Goal: Task Accomplishment & Management: Use online tool/utility

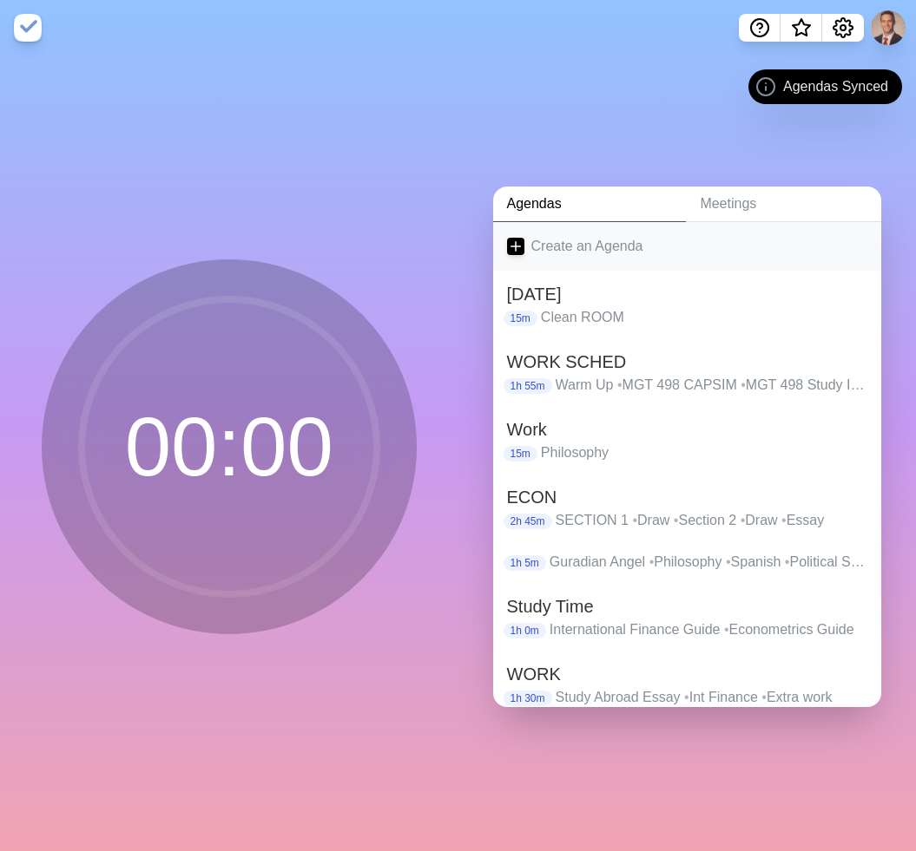
click at [555, 245] on link "Create an Agenda" at bounding box center [687, 246] width 389 height 49
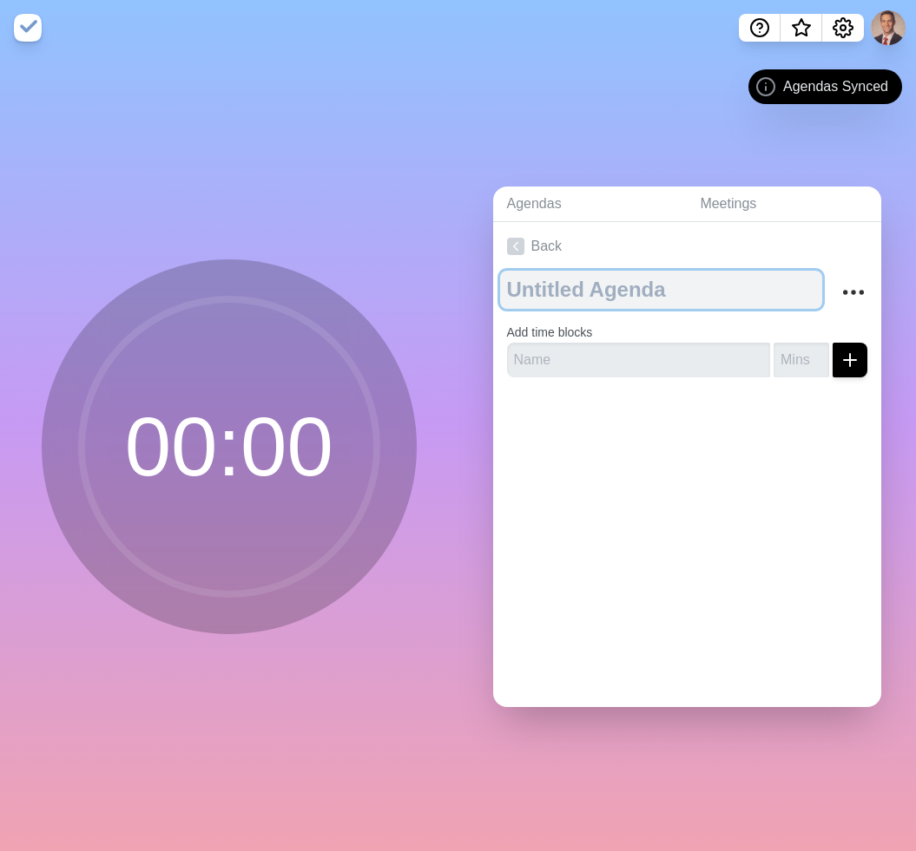
click at [575, 294] on textarea at bounding box center [661, 290] width 323 height 38
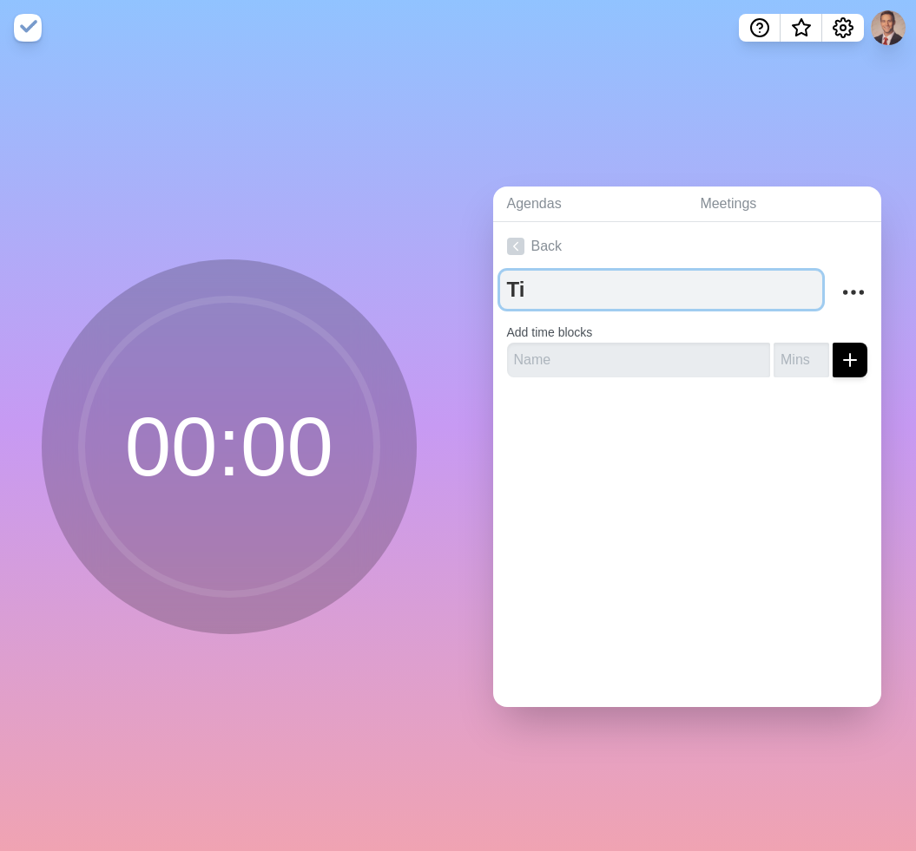
type textarea "T"
type textarea "Awake"
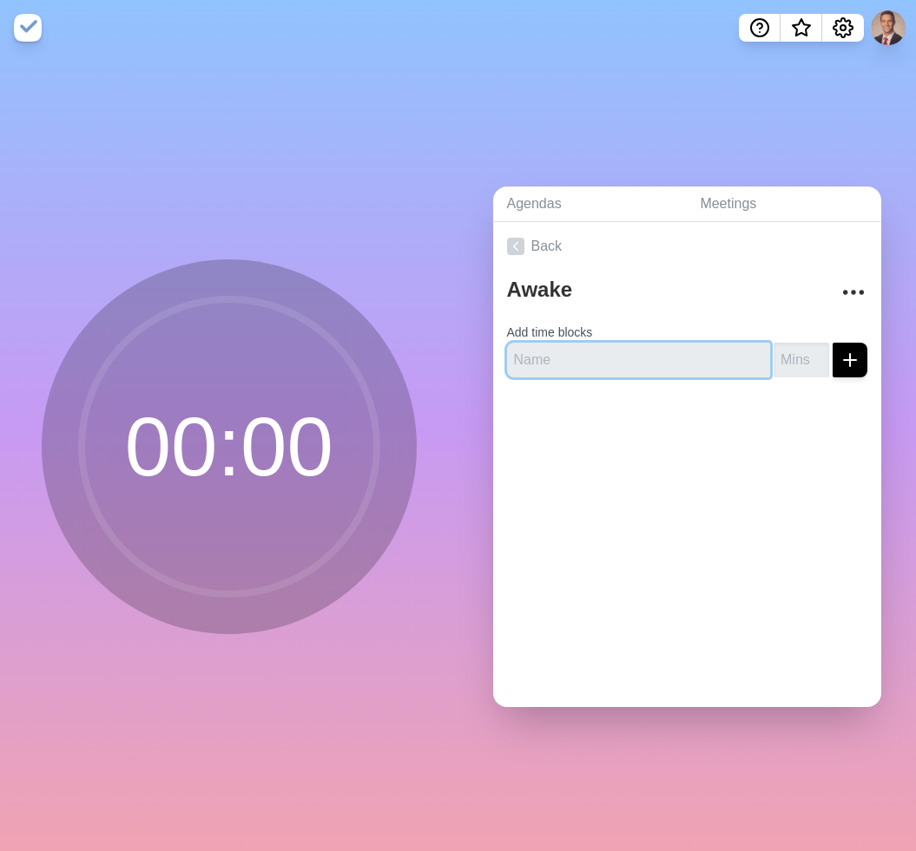
click at [636, 363] on input "text" at bounding box center [639, 360] width 264 height 35
type input "F"
type input "Insurance"
click at [804, 360] on input "number" at bounding box center [801, 360] width 56 height 35
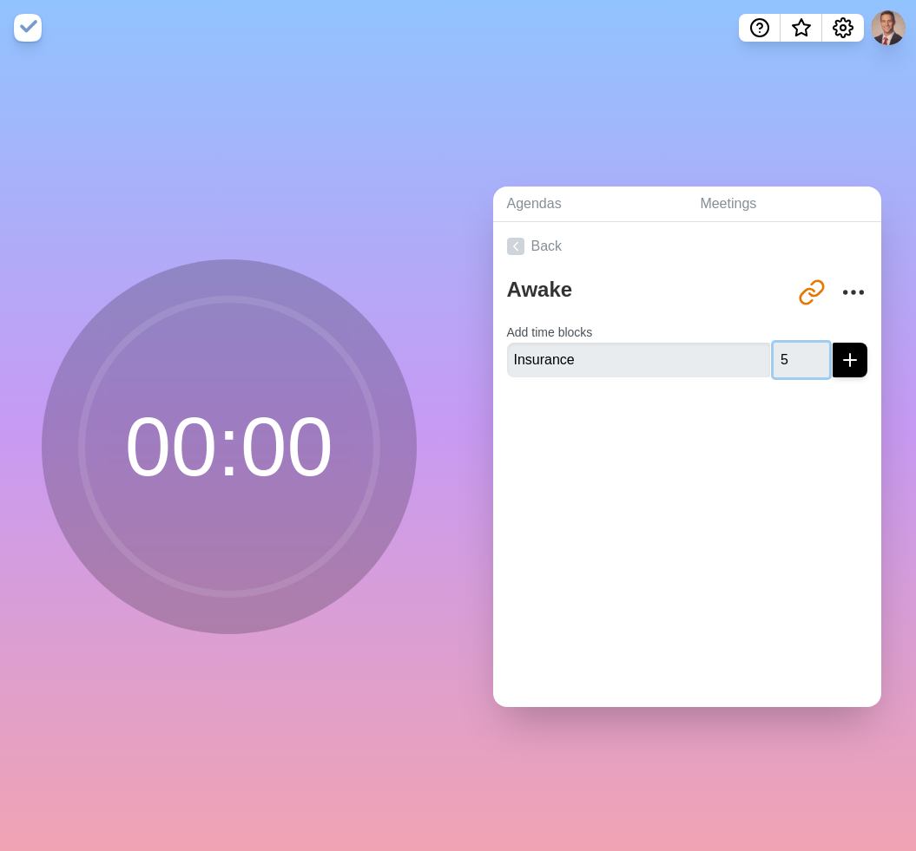
type input "5"
click at [864, 357] on button "submit" at bounding box center [849, 360] width 35 height 35
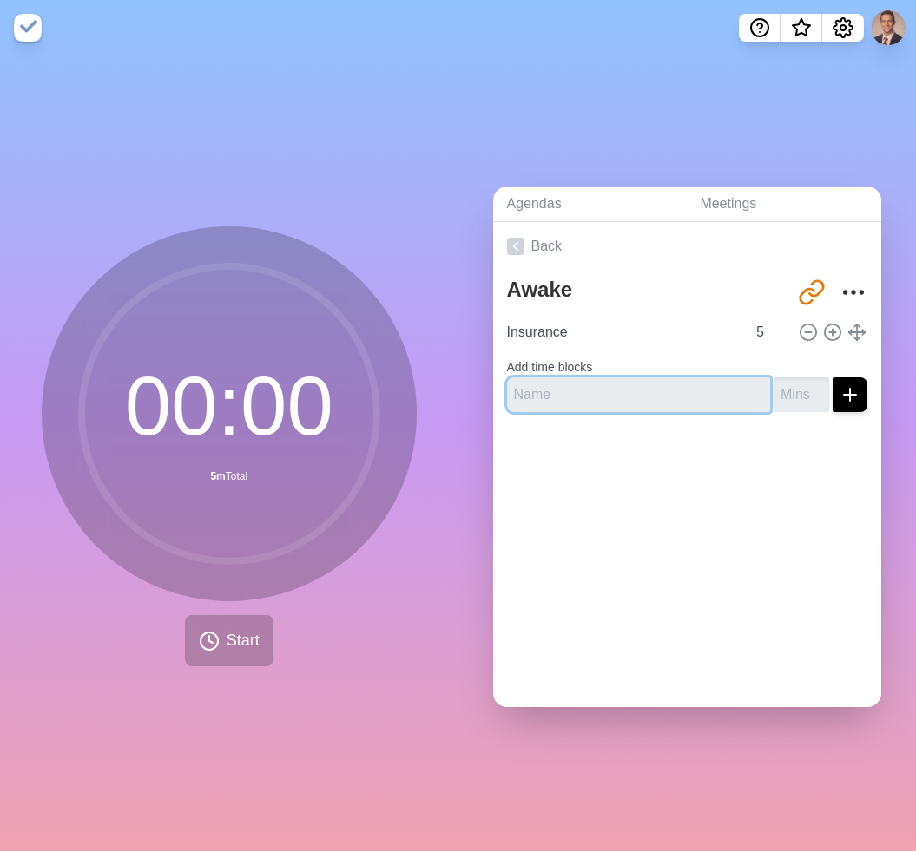
click at [694, 394] on input "text" at bounding box center [639, 395] width 264 height 35
type input "R"
type input "rest"
click at [799, 394] on input "number" at bounding box center [801, 395] width 56 height 35
type input "1"
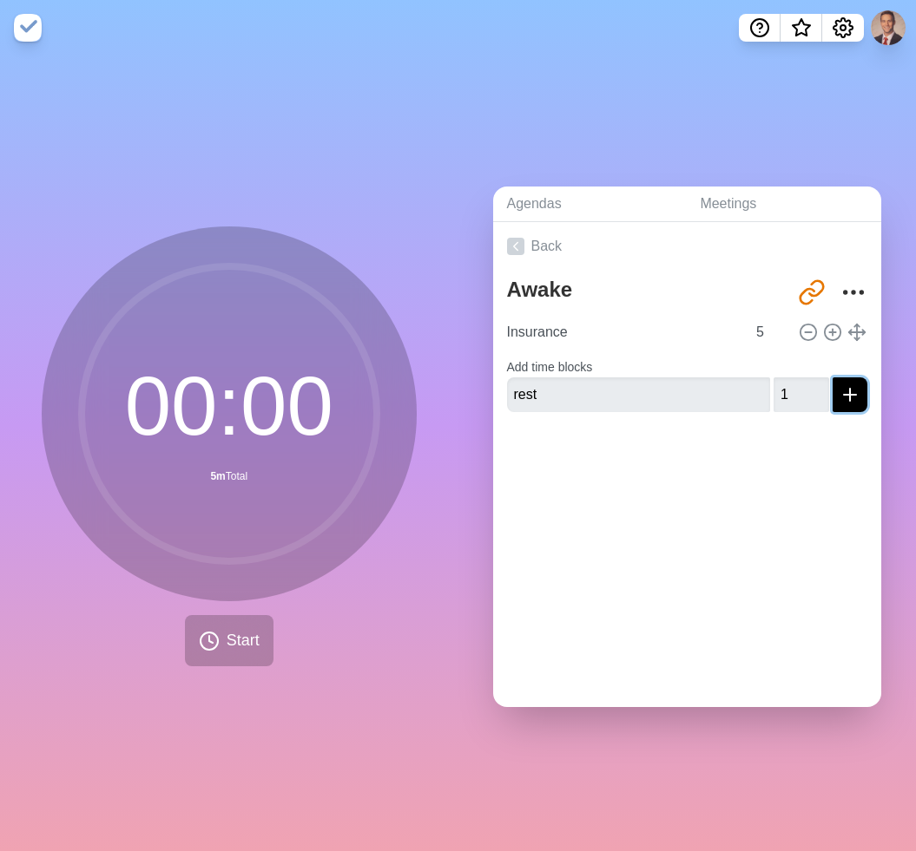
click at [845, 403] on icon "submit" at bounding box center [849, 395] width 21 height 21
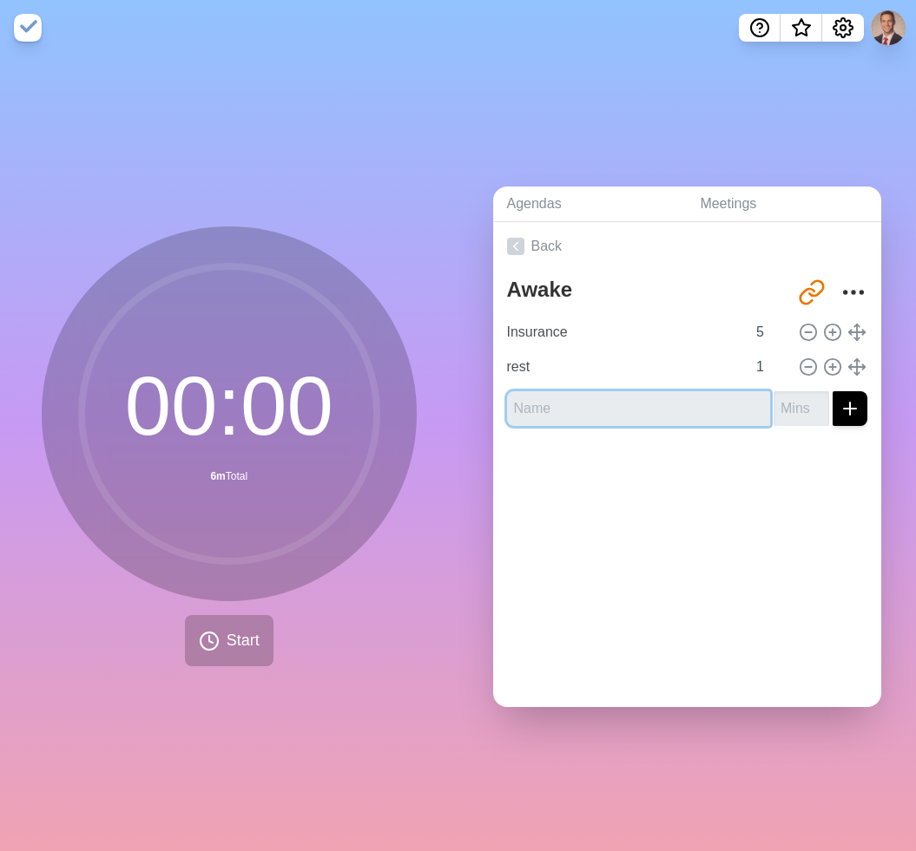
click at [680, 404] on input "text" at bounding box center [639, 408] width 264 height 35
type input "Strategic Mgt"
click at [789, 402] on input "number" at bounding box center [801, 408] width 56 height 35
type input "5"
click at [850, 409] on line "submit" at bounding box center [850, 409] width 12 height 0
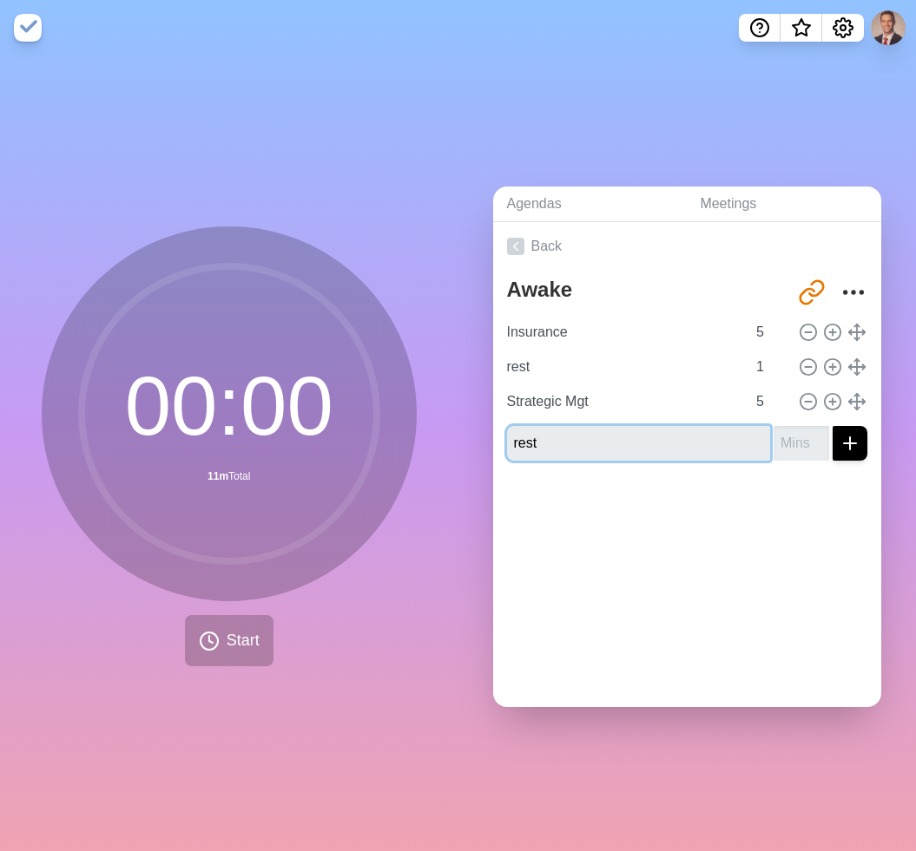
type input "rest"
click at [796, 448] on input "number" at bounding box center [801, 443] width 56 height 35
type input "1"
click at [843, 445] on icon "submit" at bounding box center [849, 443] width 21 height 21
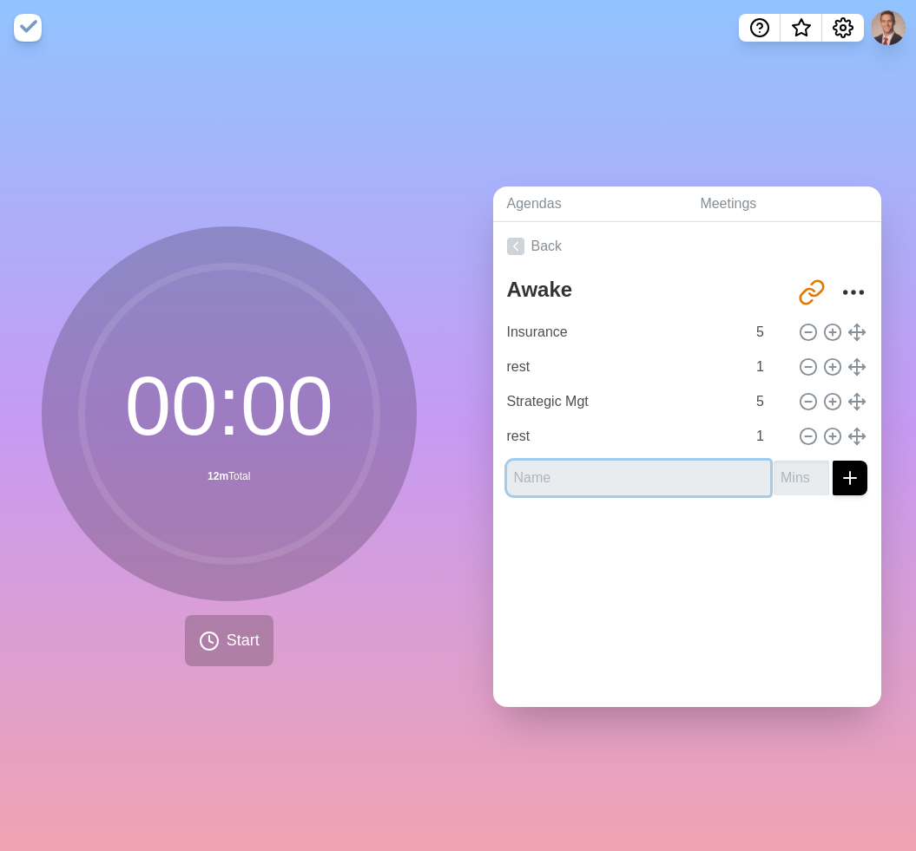
type input "R"
type input "Insurance"
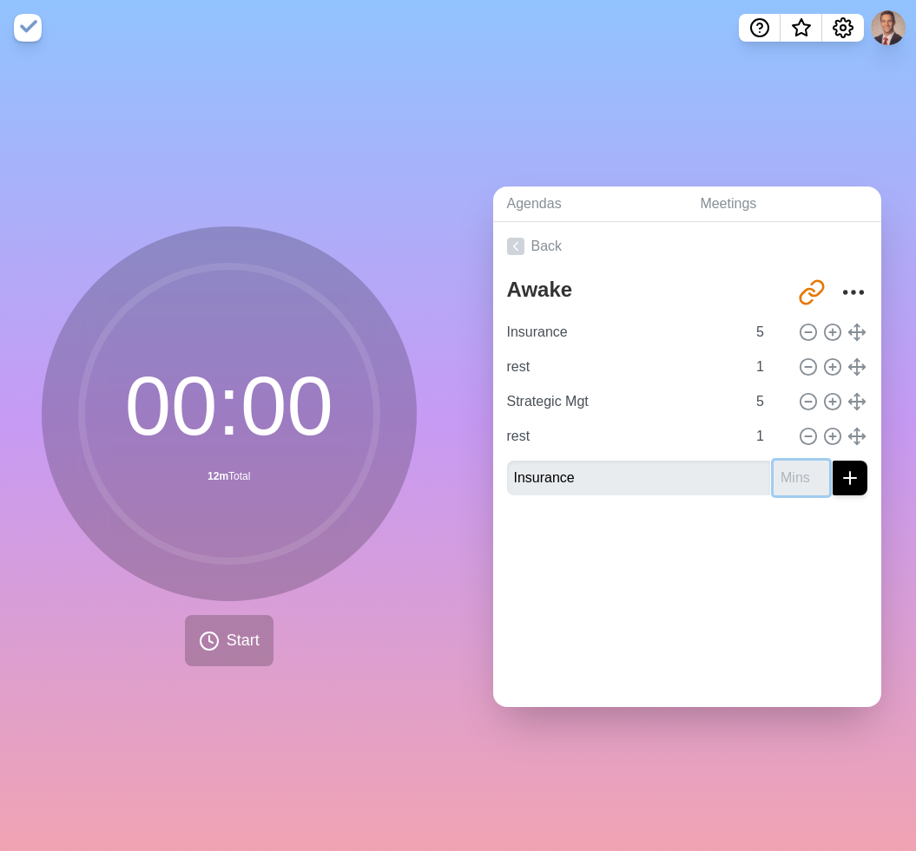
click at [789, 477] on input "number" at bounding box center [801, 478] width 56 height 35
type input "5"
click at [849, 478] on line "submit" at bounding box center [850, 478] width 12 height 0
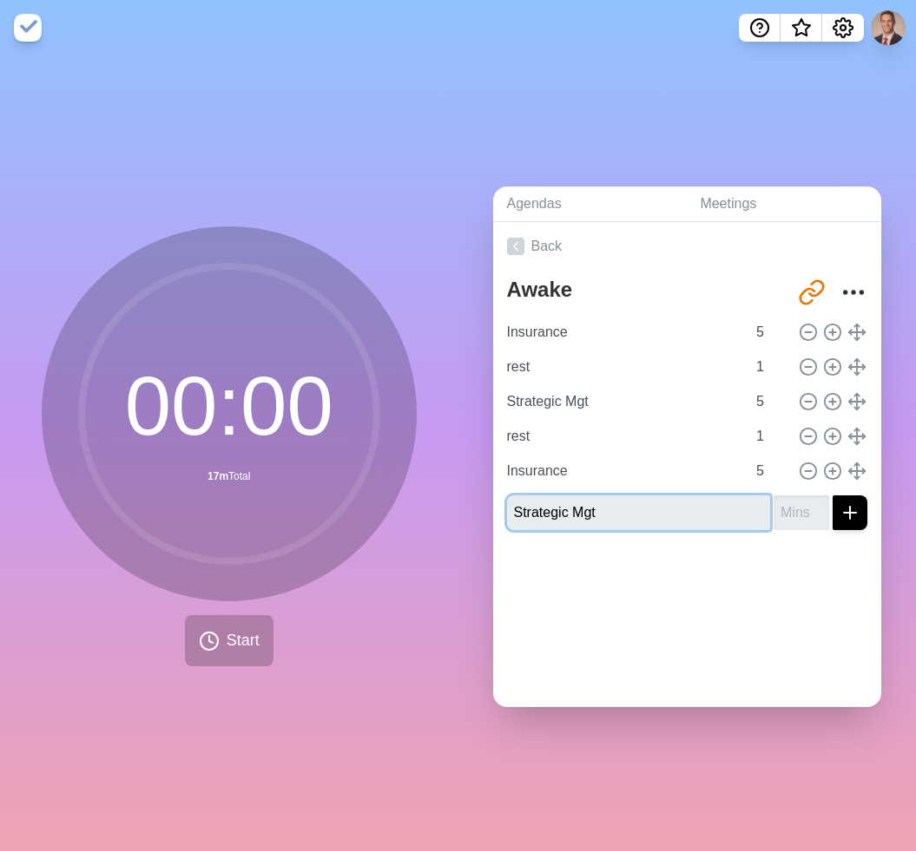
type input "Strategic Mgt"
click at [798, 508] on input "number" at bounding box center [801, 513] width 56 height 35
type input "5"
click at [849, 522] on icon "submit" at bounding box center [849, 513] width 21 height 21
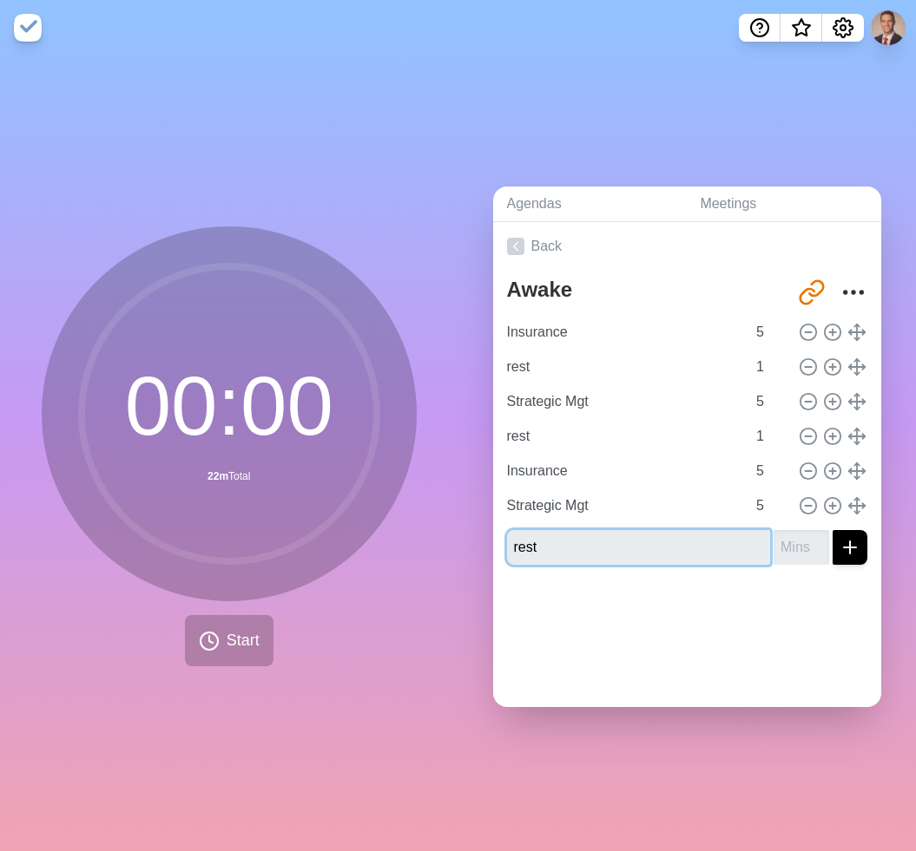
click at [768, 549] on input "rest" at bounding box center [639, 547] width 264 height 35
type input "rest"
click at [783, 549] on input "number" at bounding box center [801, 547] width 56 height 35
type input "1"
click at [862, 544] on button "submit" at bounding box center [849, 547] width 35 height 35
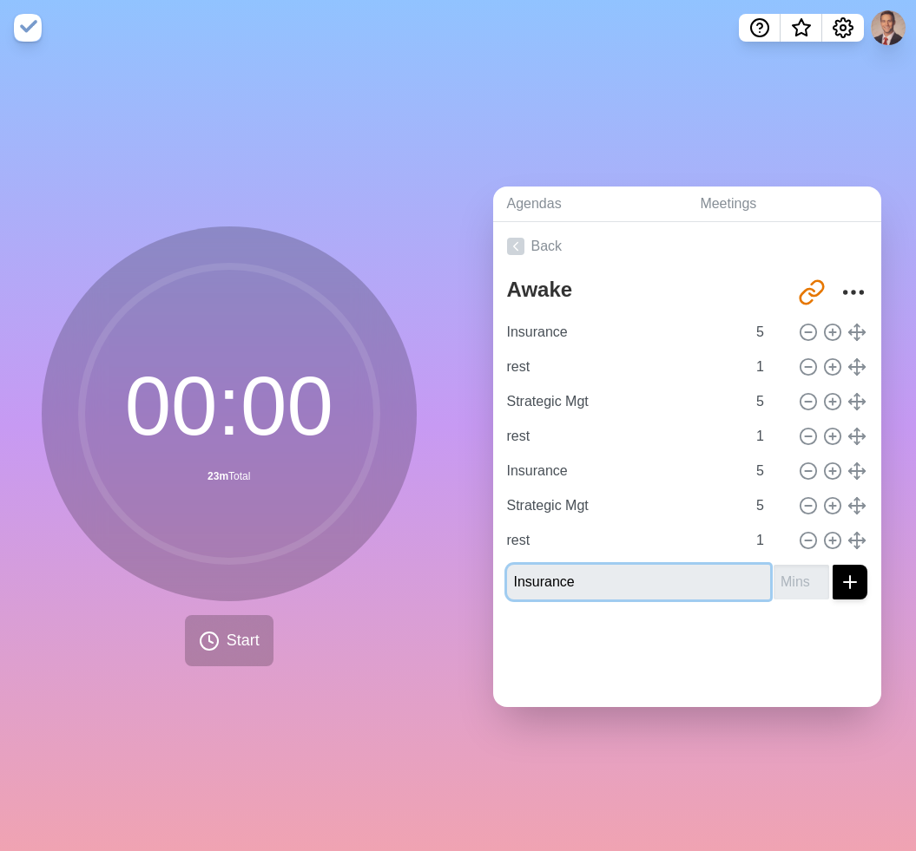
type input "Insurance"
click at [791, 590] on input "number" at bounding box center [801, 582] width 56 height 35
type input "5"
click at [848, 592] on button "submit" at bounding box center [849, 582] width 35 height 35
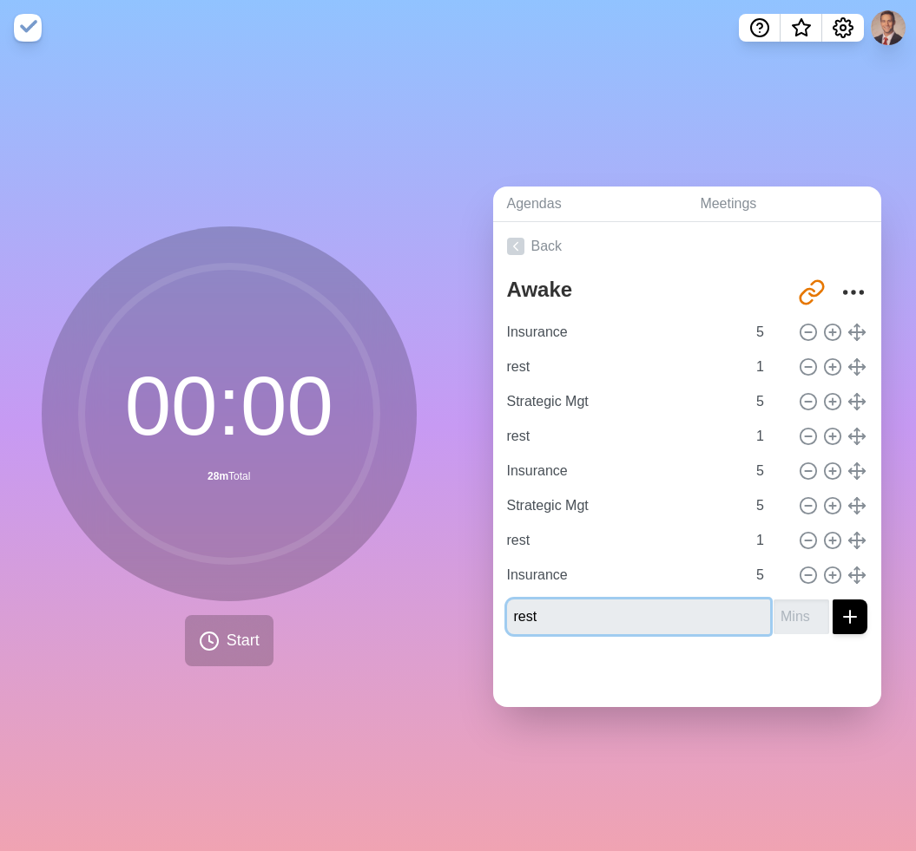
type input "rest"
click at [840, 615] on icon "submit" at bounding box center [849, 617] width 21 height 21
type input "1"
click at [846, 618] on icon "submit" at bounding box center [849, 617] width 21 height 21
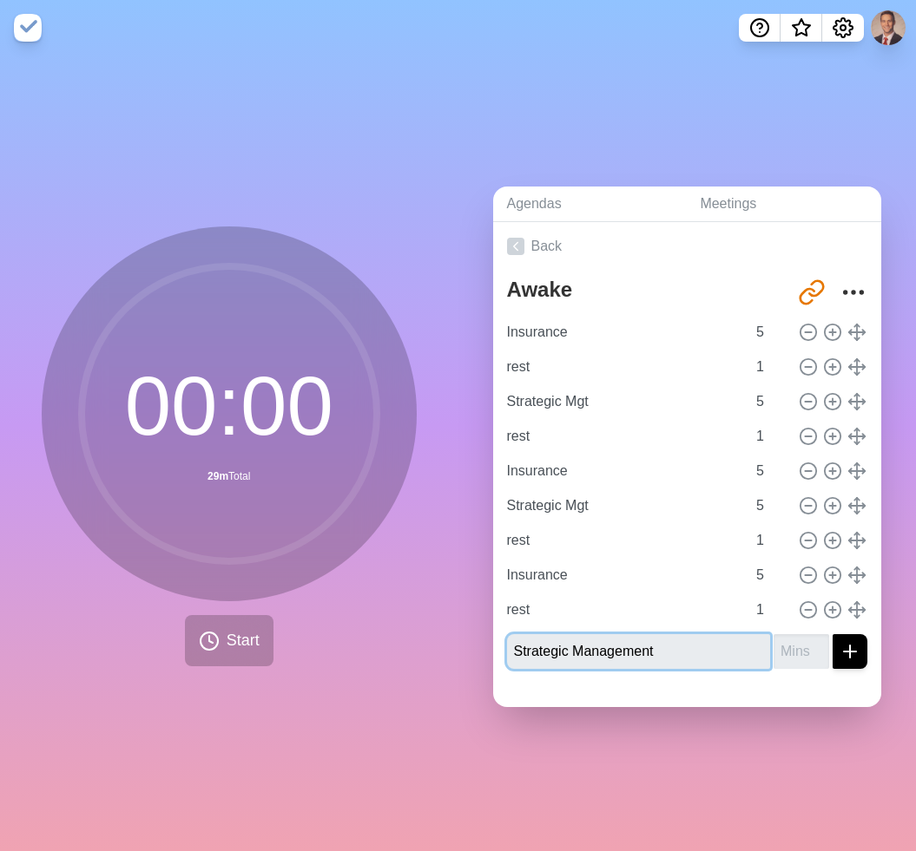
type input "Strategic Management"
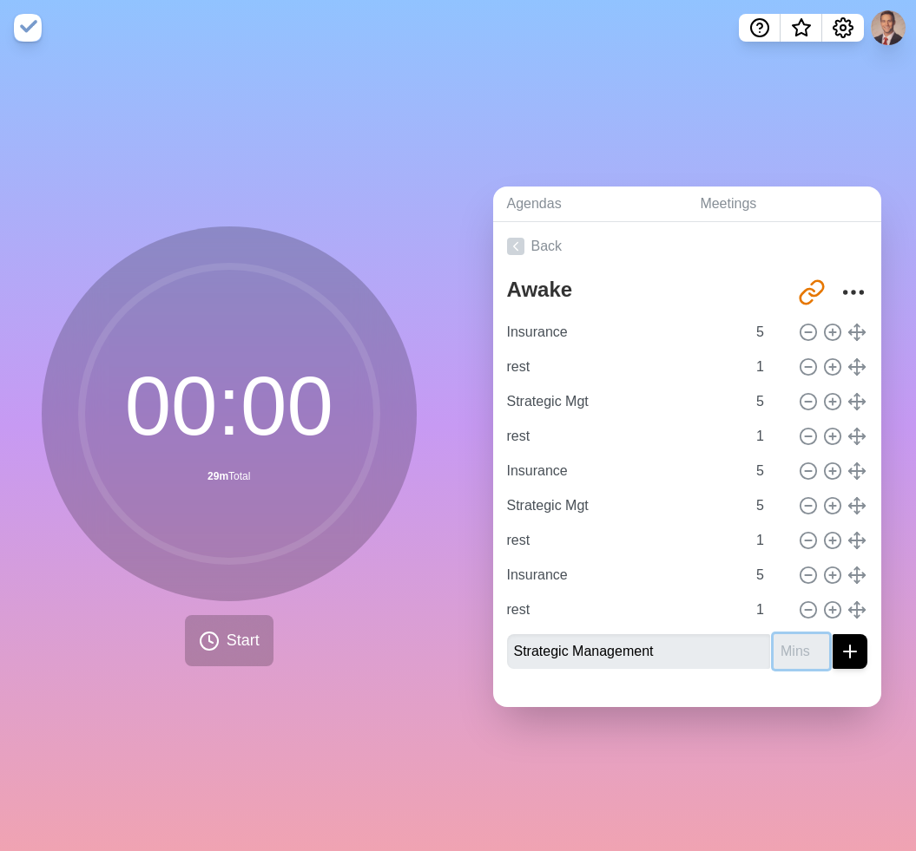
click at [805, 654] on input "number" at bounding box center [801, 651] width 56 height 35
type input "5"
click at [851, 654] on icon "submit" at bounding box center [849, 651] width 21 height 21
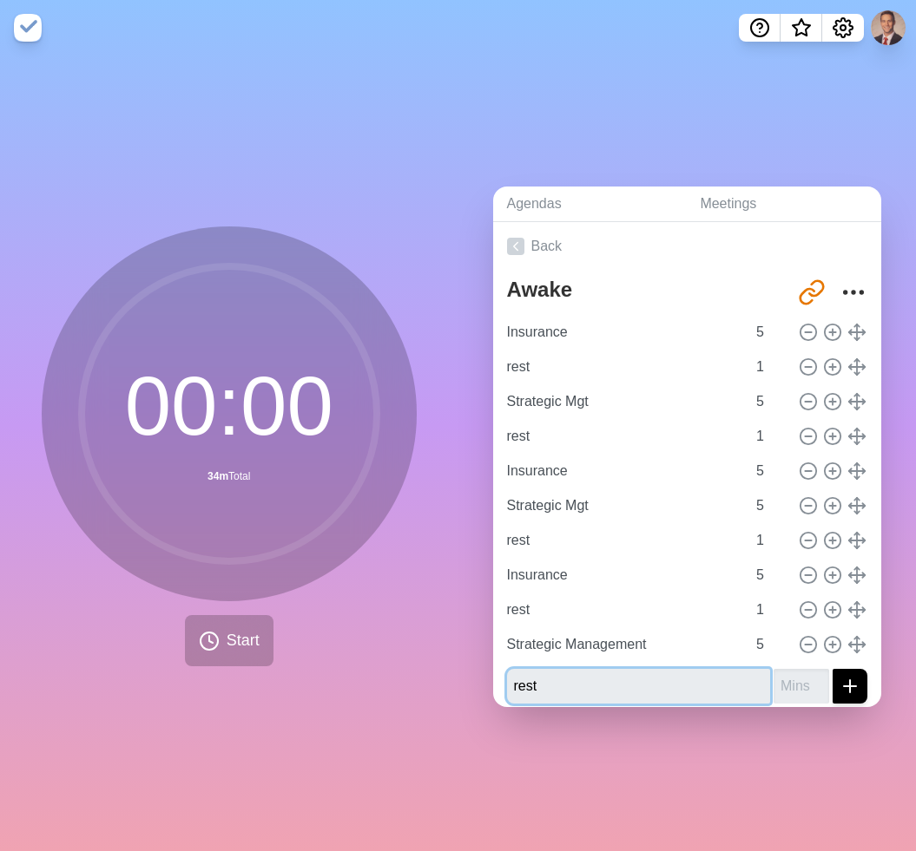
type input "rest"
click at [780, 689] on input "number" at bounding box center [801, 686] width 56 height 35
type input "1"
click at [852, 688] on icon "submit" at bounding box center [849, 686] width 21 height 21
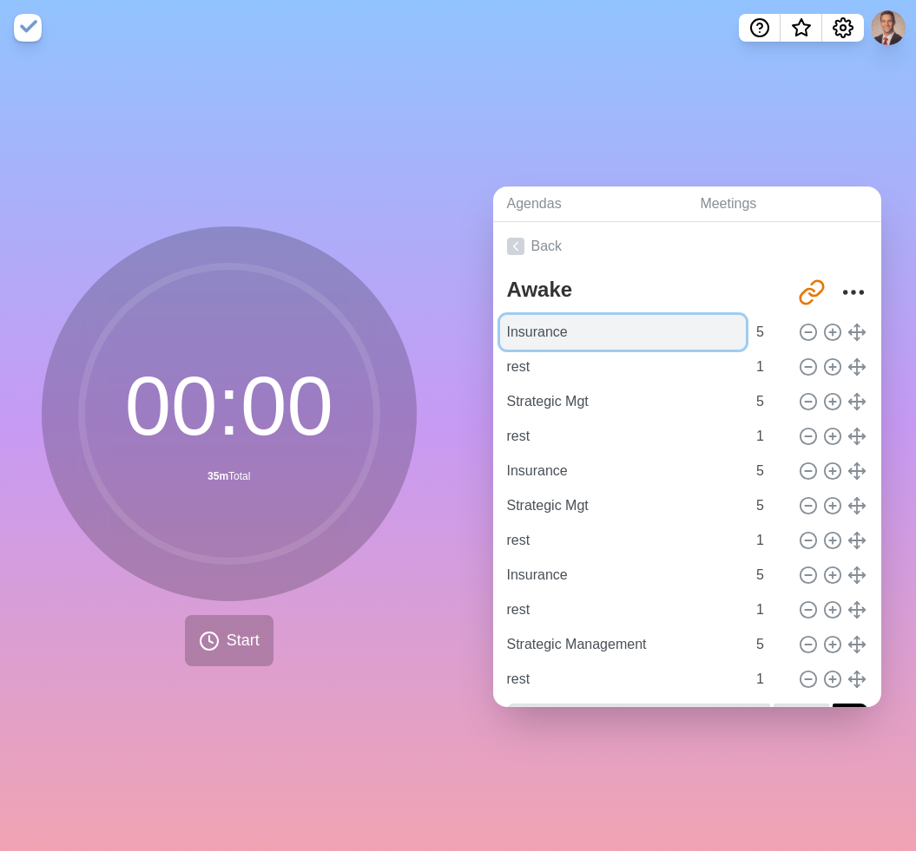
click at [593, 332] on input "Insurance" at bounding box center [623, 332] width 247 height 35
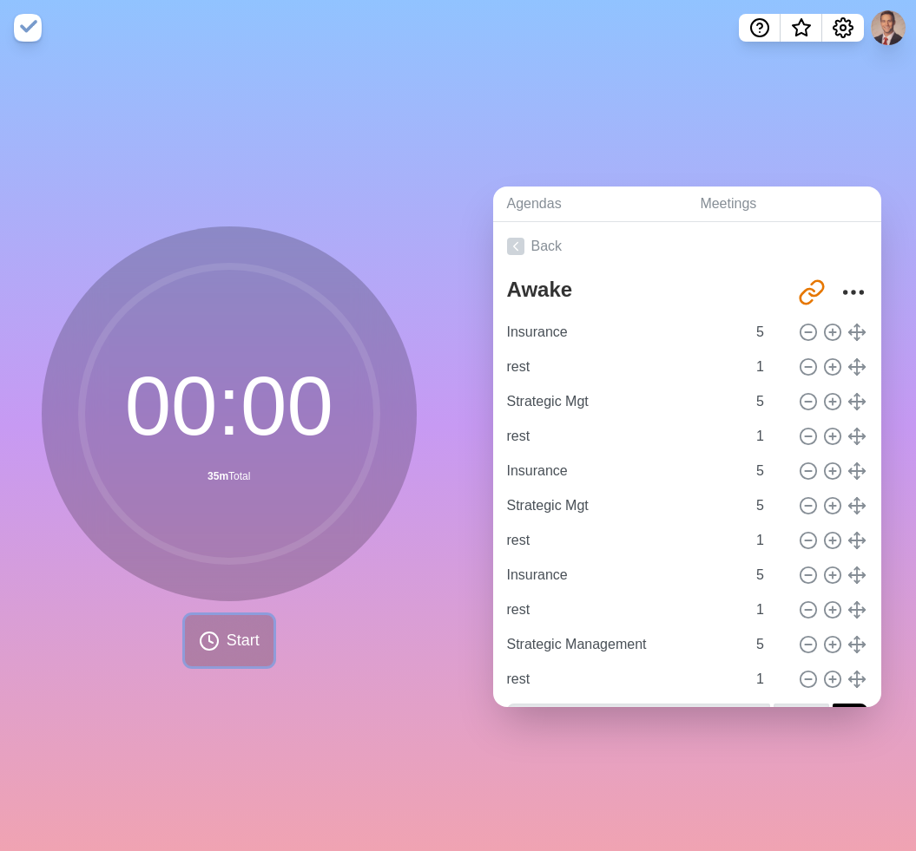
click at [250, 632] on span "Start" at bounding box center [243, 640] width 33 height 23
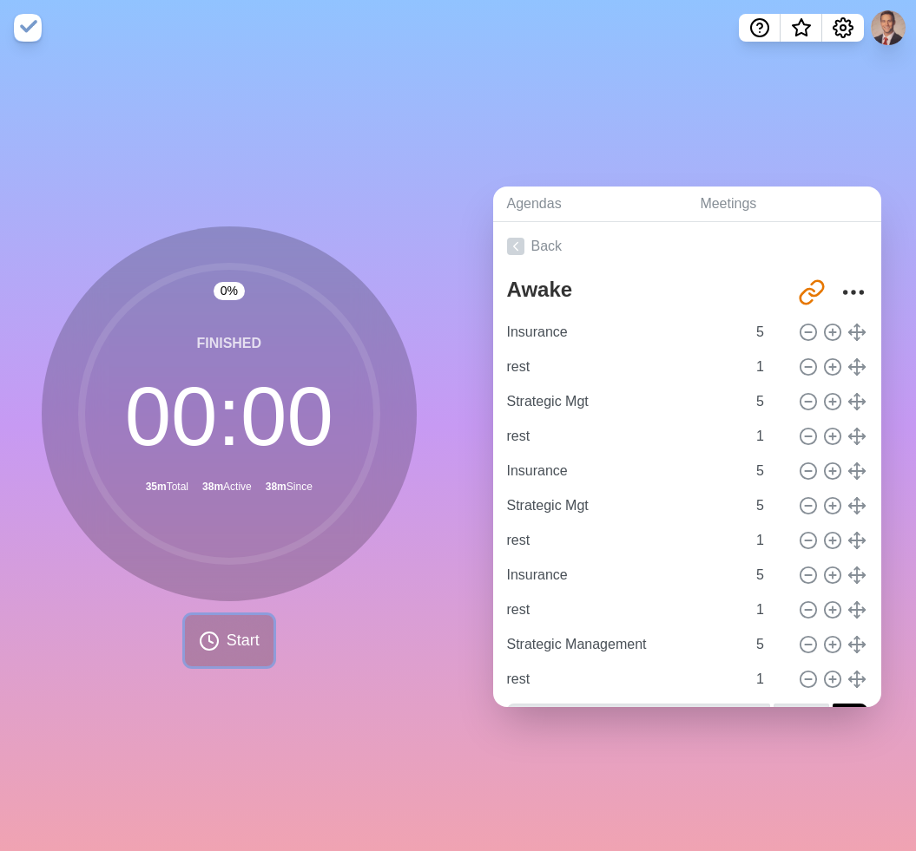
click at [255, 632] on span "Start" at bounding box center [243, 640] width 33 height 23
